Goal: Information Seeking & Learning: Check status

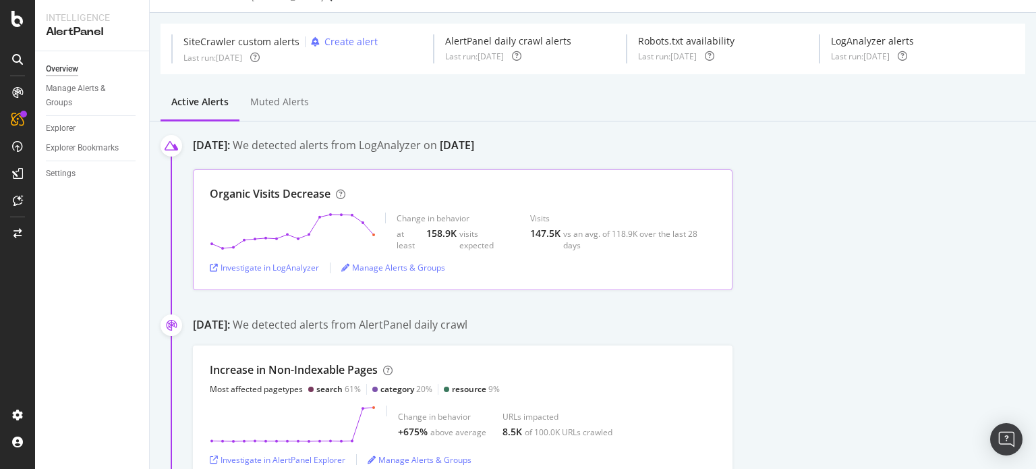
scroll to position [18, 0]
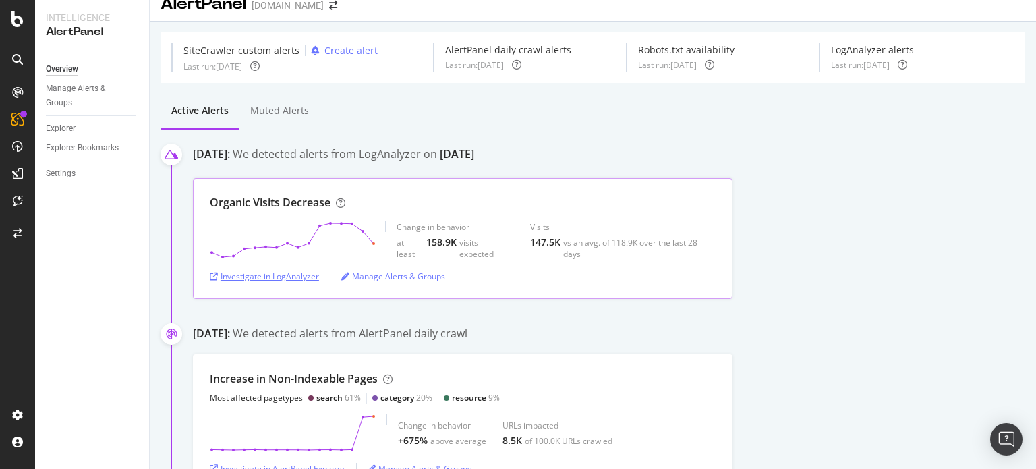
click at [285, 272] on div "Investigate in LogAnalyzer" at bounding box center [264, 275] width 109 height 11
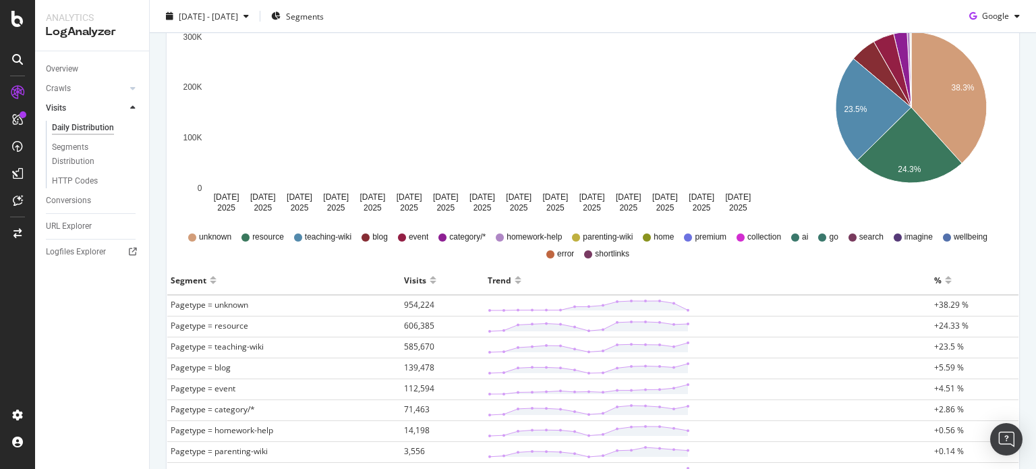
scroll to position [223, 0]
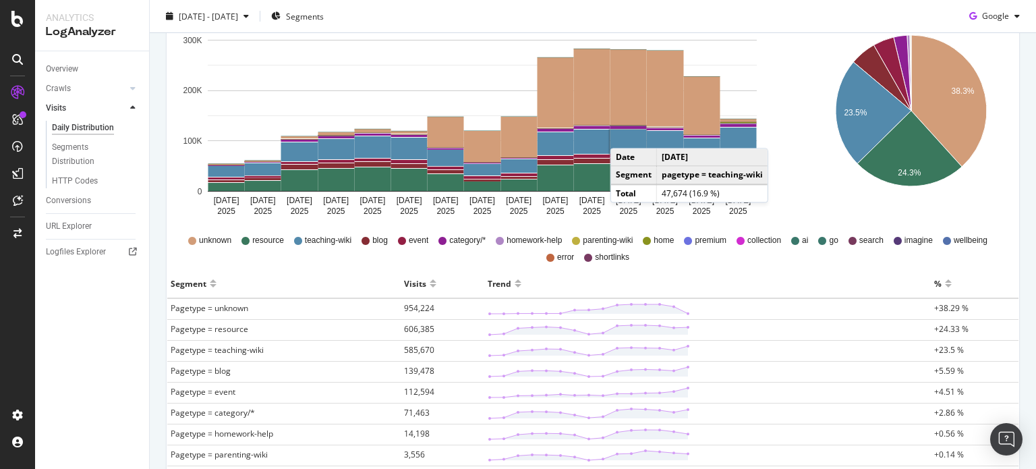
drag, startPoint x: 629, startPoint y: 152, endPoint x: 446, endPoint y: -32, distance: 259.9
click at [446, 0] on html "Analytics LogAnalyzer Overview Crawls Daily Distribution Segments Distribution …" at bounding box center [518, 234] width 1036 height 469
